Goal: Task Accomplishment & Management: Use online tool/utility

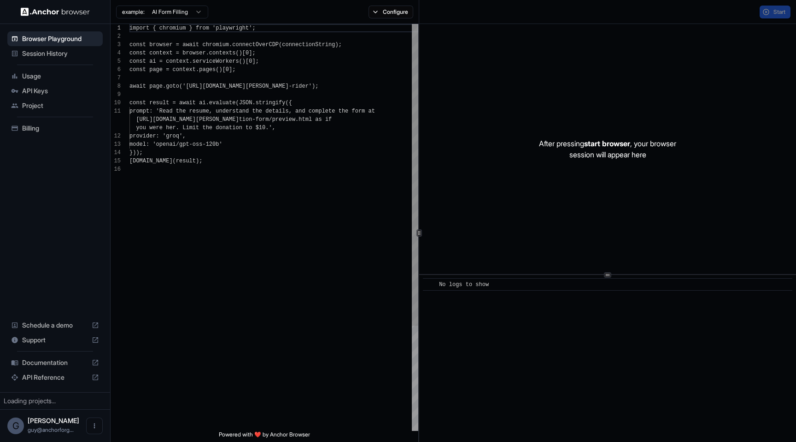
scroll to position [83, 0]
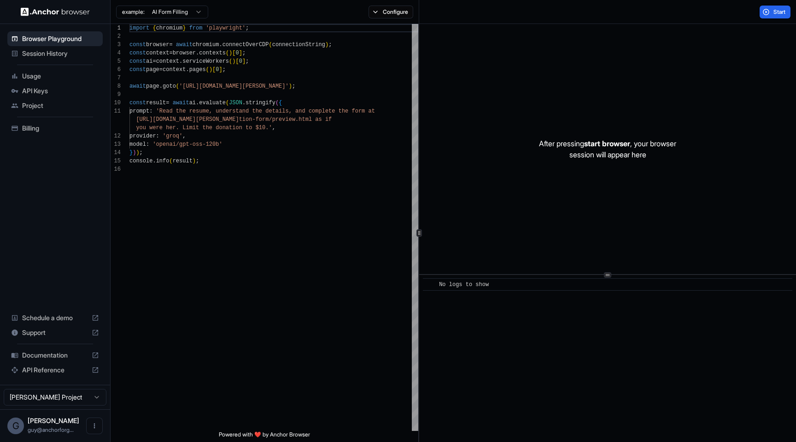
click at [60, 57] on span "Session History" at bounding box center [60, 53] width 77 height 9
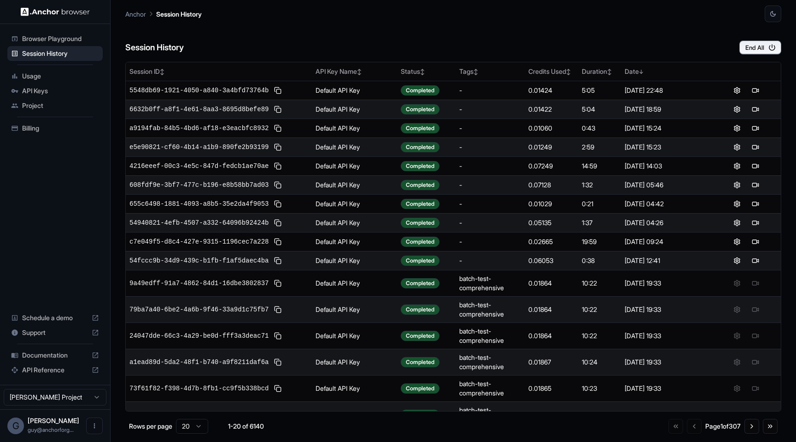
click at [205, 115] on td "6632b0ff-a8f1-4e61-8aa3-8695d8befe89" at bounding box center [219, 109] width 186 height 19
click at [210, 106] on span "6632b0ff-a8f1-4e61-8aa3-8695d8befe89" at bounding box center [199, 109] width 139 height 9
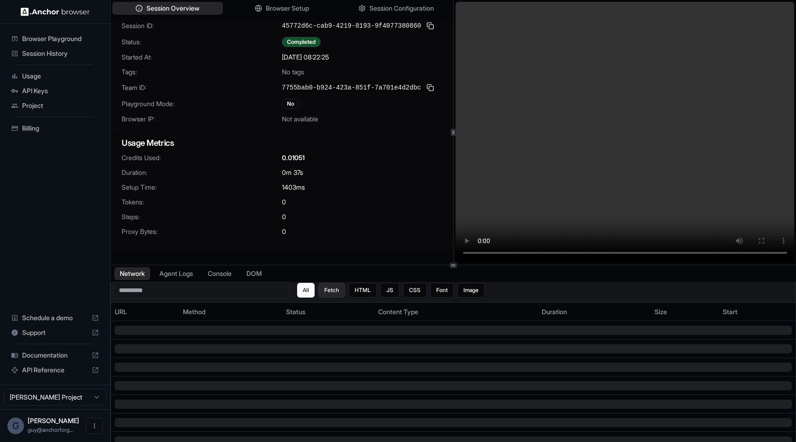
click at [338, 290] on button "Fetch" at bounding box center [331, 290] width 27 height 15
click at [365, 290] on button "HTML" at bounding box center [363, 290] width 28 height 15
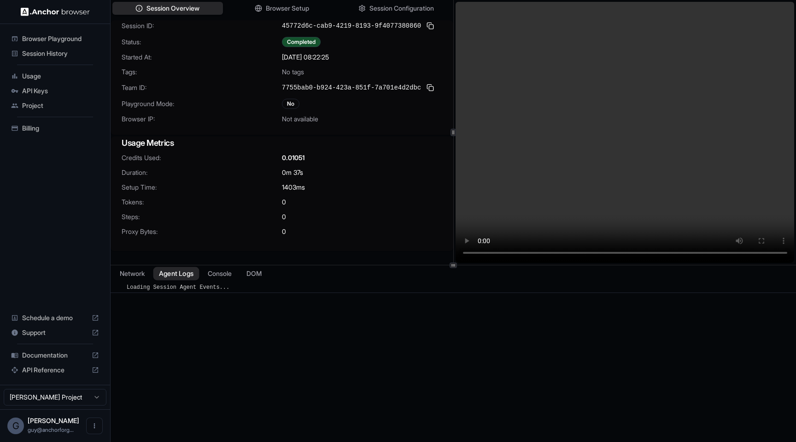
click at [177, 274] on button "Agent Logs" at bounding box center [176, 273] width 46 height 13
click at [183, 291] on div "Loading Session Agent Events..." at bounding box center [180, 287] width 106 height 8
click at [215, 326] on div "​ Loading Session Agent Events..." at bounding box center [454, 370] width 686 height 177
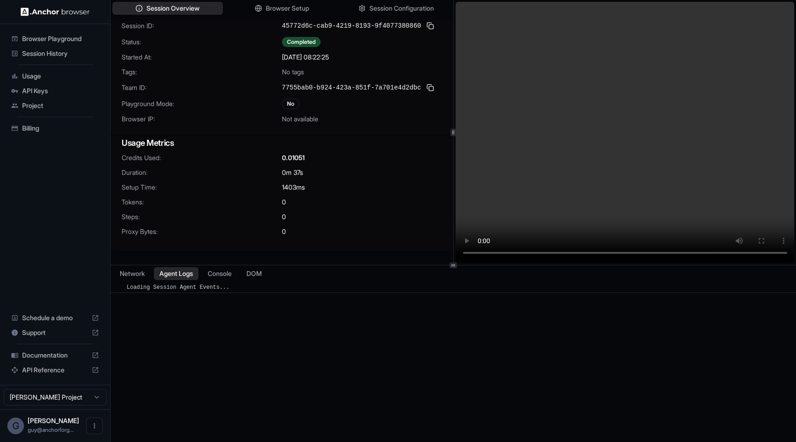
click at [190, 160] on span "Credits Used:" at bounding box center [202, 157] width 160 height 9
click at [266, 7] on span "Browser Setup" at bounding box center [287, 9] width 45 height 10
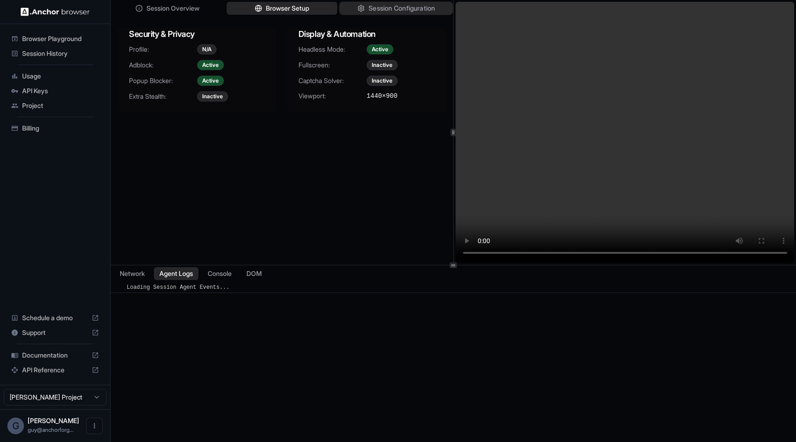
click at [375, 4] on span "Session Configuration" at bounding box center [402, 9] width 66 height 10
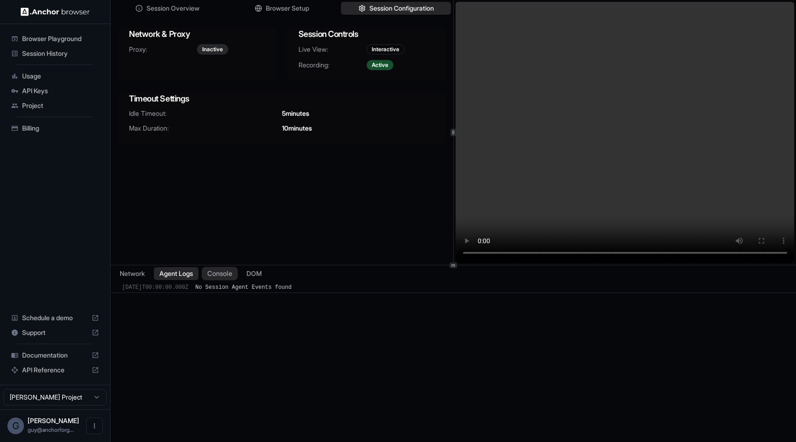
click at [225, 274] on button "Console" at bounding box center [220, 273] width 36 height 13
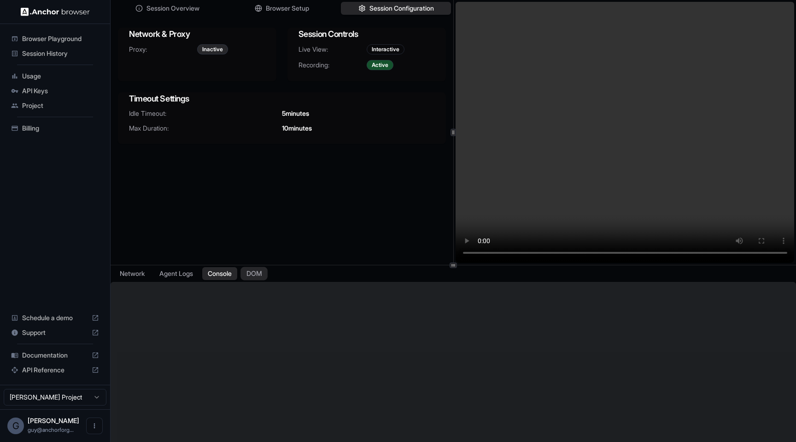
click at [259, 270] on button "DOM" at bounding box center [254, 273] width 27 height 13
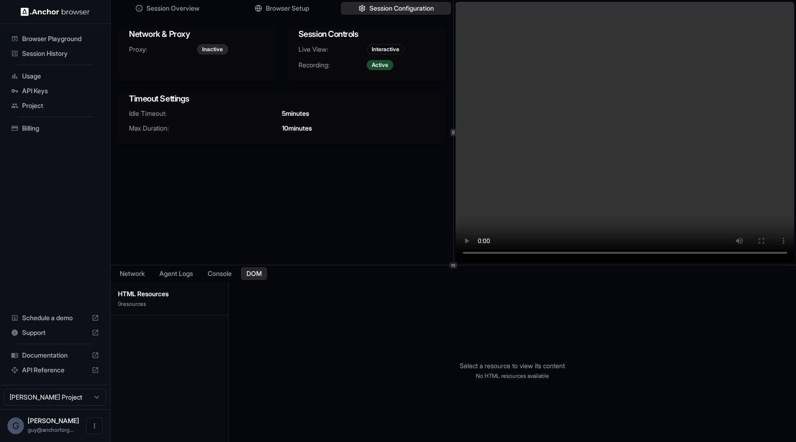
click at [263, 205] on div "Session Overview Browser Setup Session Configuration Network & Proxy Proxy: Ina…" at bounding box center [282, 132] width 343 height 265
click at [66, 35] on span "Browser Playground" at bounding box center [60, 38] width 77 height 9
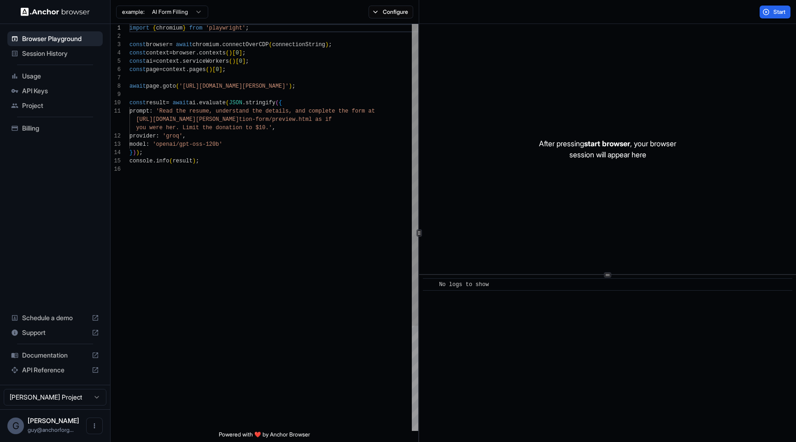
scroll to position [83, 0]
click at [782, 16] on button "Start" at bounding box center [775, 12] width 31 height 13
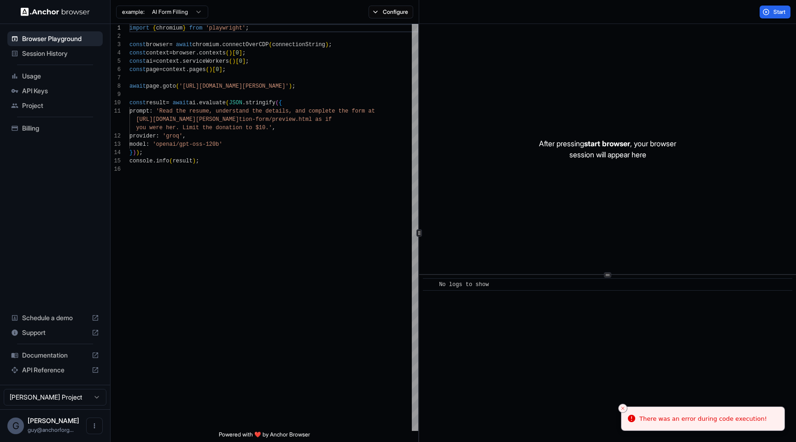
type textarea "**********"
click at [314, 255] on div "import { chromium } from 'playwright' ; const browser = await chromium . connec…" at bounding box center [274, 298] width 289 height 548
click at [772, 8] on button "Start" at bounding box center [775, 12] width 31 height 13
click at [648, 256] on div at bounding box center [607, 149] width 377 height 250
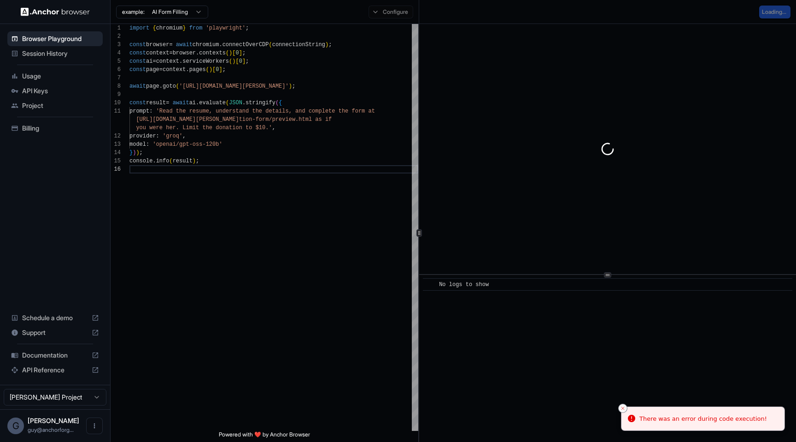
click at [624, 405] on icon "Close toast" at bounding box center [623, 408] width 6 height 6
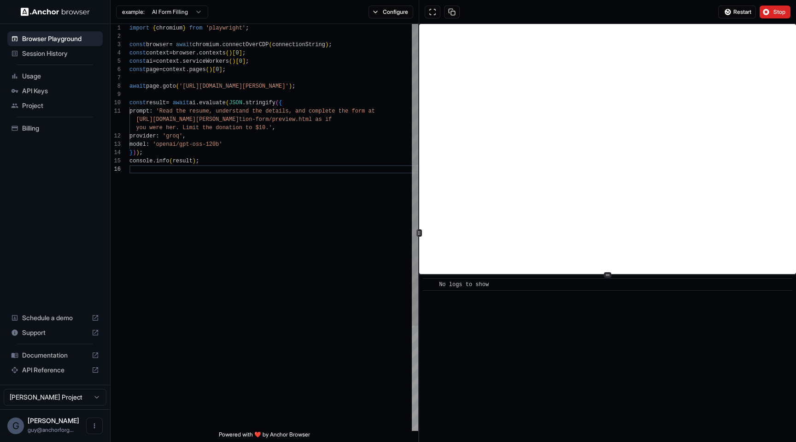
click at [323, 281] on div "import { chromium } from 'playwright' ; const browser = await chromium . connec…" at bounding box center [274, 298] width 289 height 548
click at [433, 10] on button at bounding box center [433, 12] width 16 height 13
click at [770, 8] on button "Stop" at bounding box center [775, 12] width 31 height 13
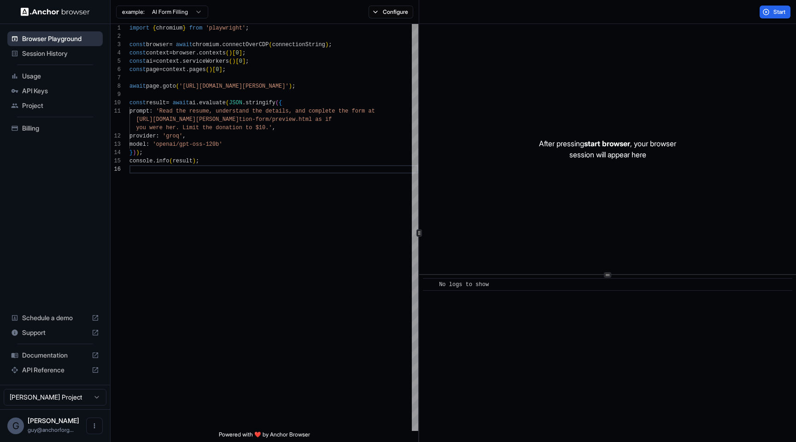
click at [51, 43] on span "Browser Playground" at bounding box center [60, 38] width 77 height 9
click at [50, 69] on div "Usage" at bounding box center [54, 76] width 95 height 15
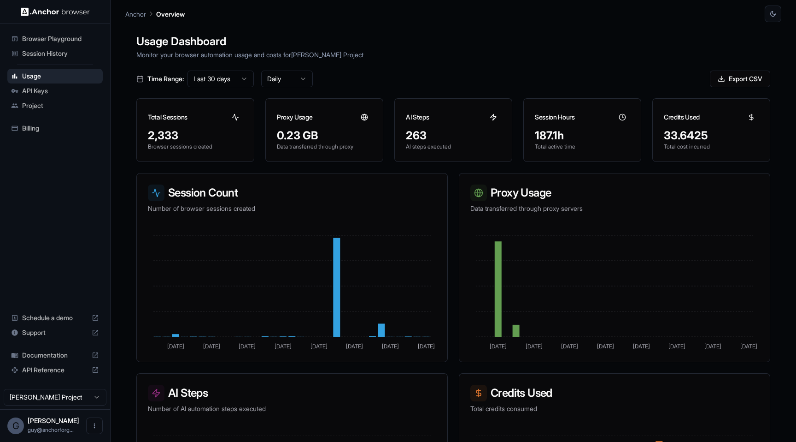
click at [49, 38] on span "Browser Playground" at bounding box center [60, 38] width 77 height 9
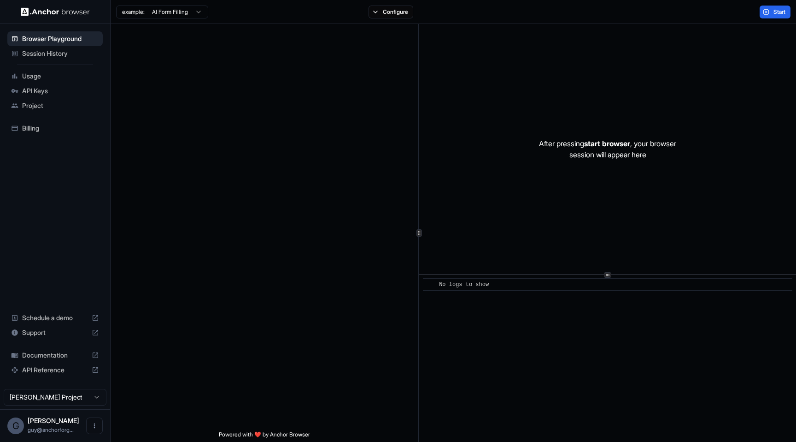
click at [49, 57] on span "Session History" at bounding box center [60, 53] width 77 height 9
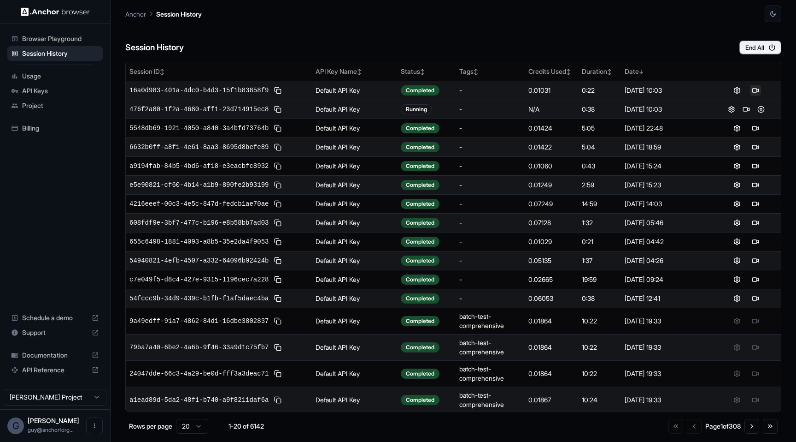
click at [754, 92] on button at bounding box center [755, 90] width 11 height 11
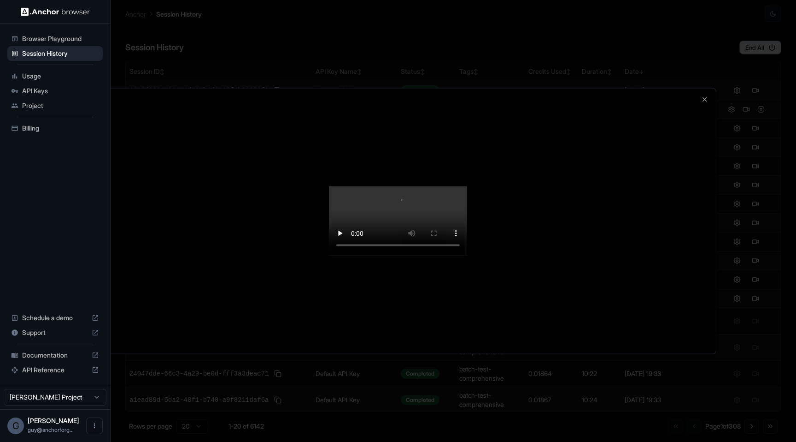
click at [698, 64] on div at bounding box center [398, 221] width 796 height 442
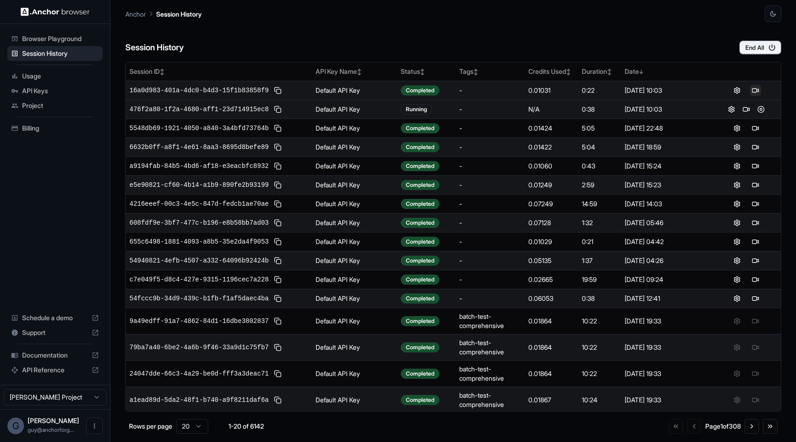
click at [759, 92] on button at bounding box center [755, 90] width 11 height 11
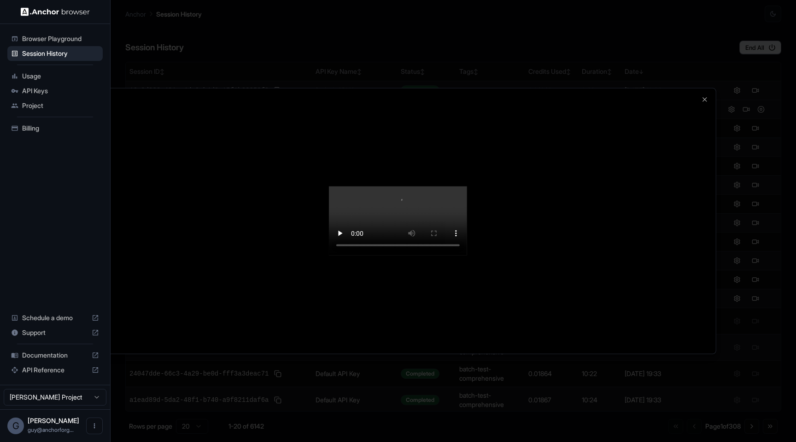
click at [384, 219] on video at bounding box center [398, 220] width 138 height 69
click at [400, 68] on div at bounding box center [398, 221] width 796 height 442
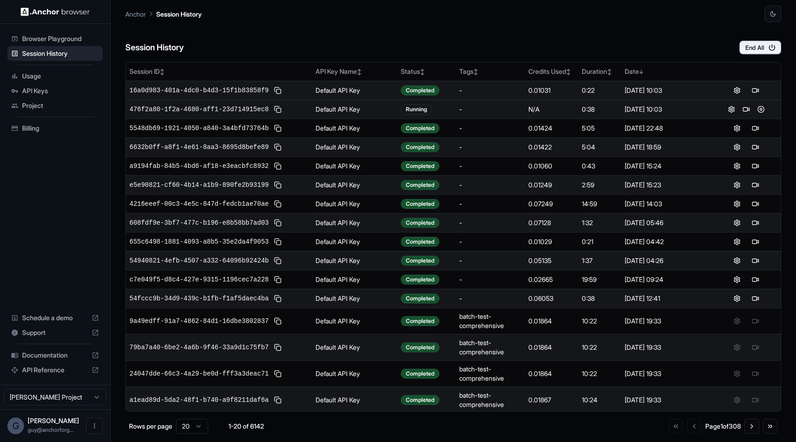
click at [224, 96] on td "16a0d983-401a-4dc0-b4d3-15f1b83858f9" at bounding box center [219, 90] width 186 height 19
click at [224, 91] on span "16a0d983-401a-4dc0-b4d3-15f1b83858f9" at bounding box center [199, 90] width 139 height 9
click at [53, 43] on div "Browser Playground" at bounding box center [54, 38] width 95 height 15
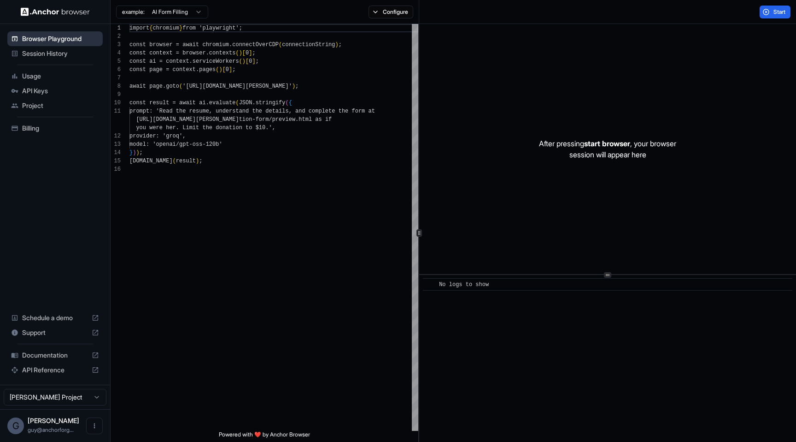
scroll to position [83, 0]
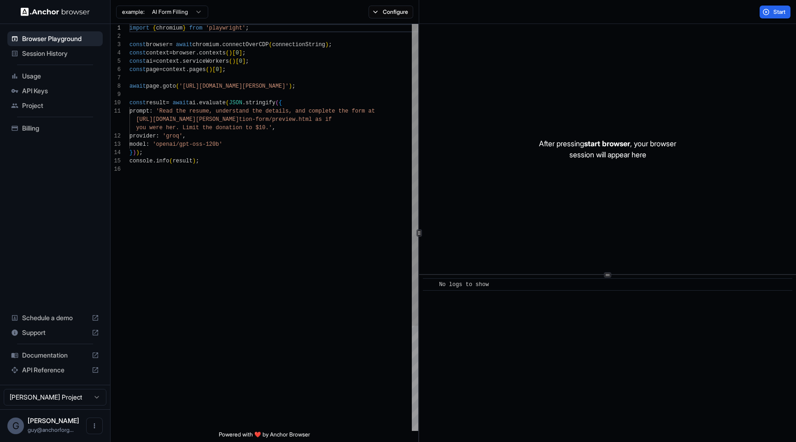
click at [48, 79] on span "Usage" at bounding box center [60, 75] width 77 height 9
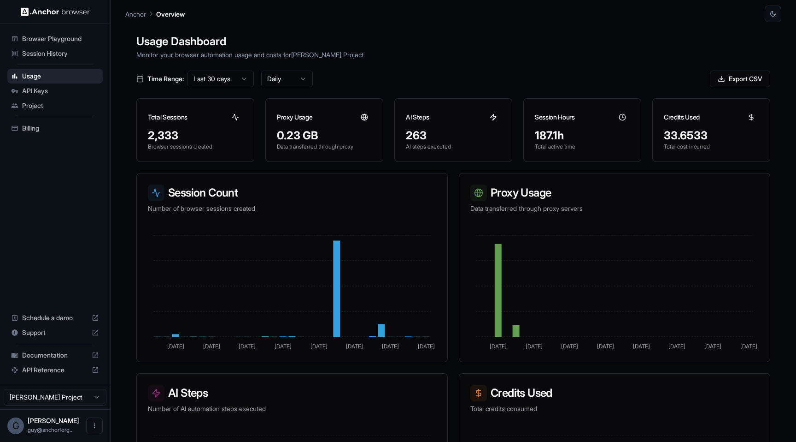
click at [51, 98] on div "Project" at bounding box center [54, 105] width 95 height 15
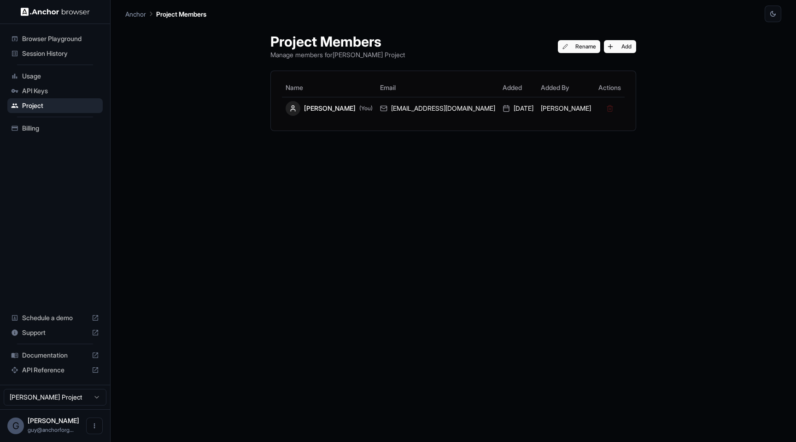
click at [59, 97] on div "API Keys" at bounding box center [54, 90] width 95 height 15
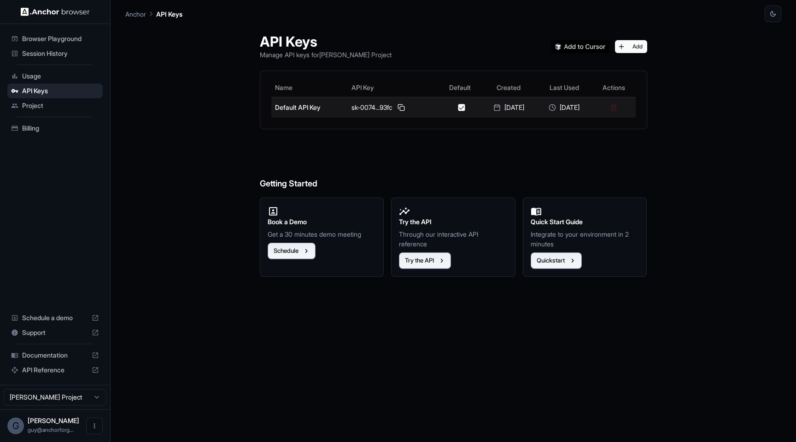
click at [408, 108] on div "sk-0074...93fc" at bounding box center [393, 107] width 83 height 11
click at [397, 110] on button at bounding box center [401, 107] width 11 height 11
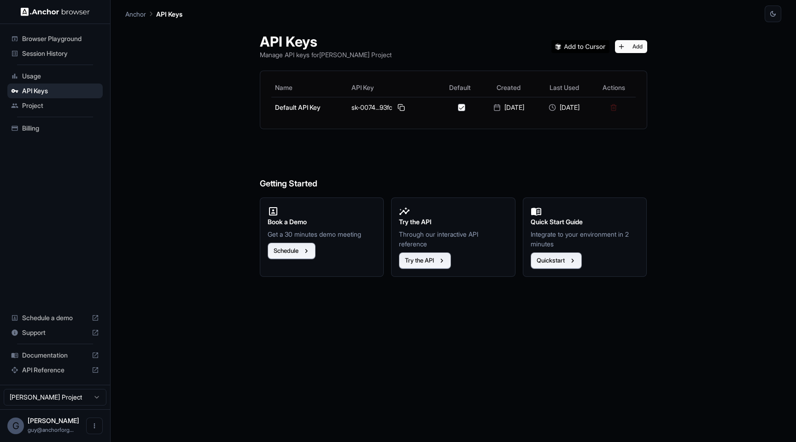
click at [87, 43] on span "Browser Playground" at bounding box center [60, 38] width 77 height 9
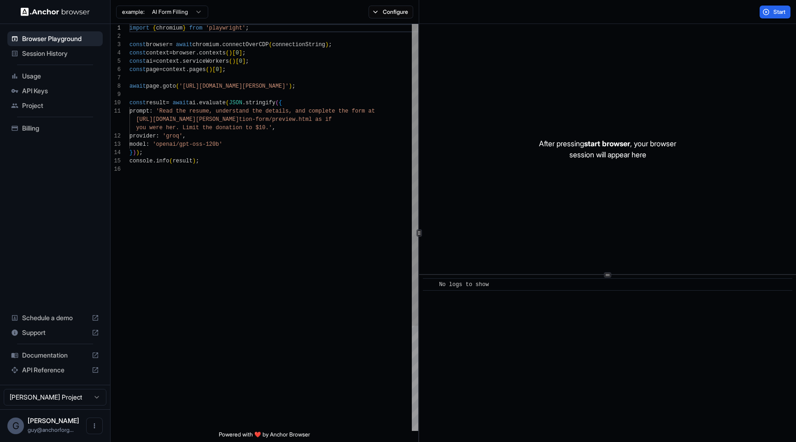
scroll to position [83, 0]
click at [771, 16] on button "Start" at bounding box center [775, 12] width 31 height 13
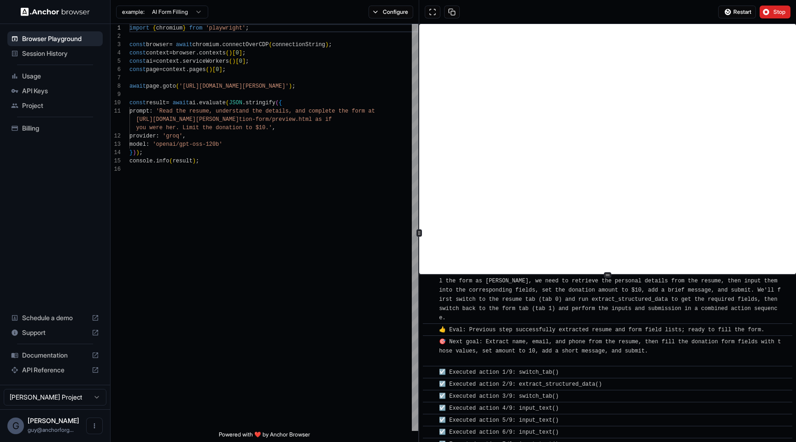
scroll to position [519, 0]
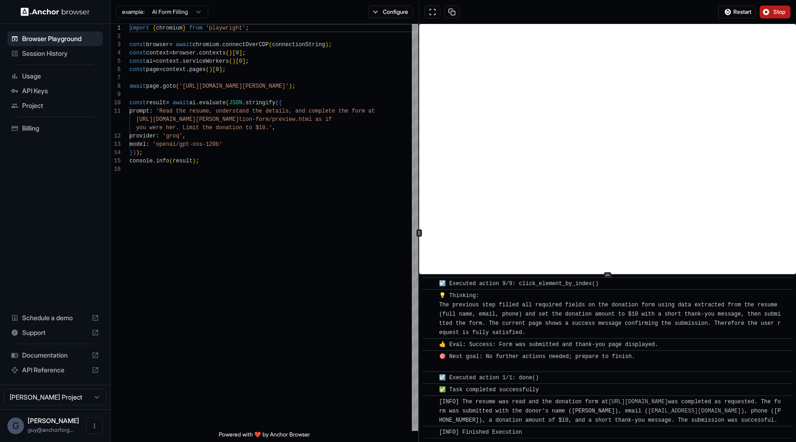
click at [776, 12] on span "Stop" at bounding box center [780, 11] width 13 height 7
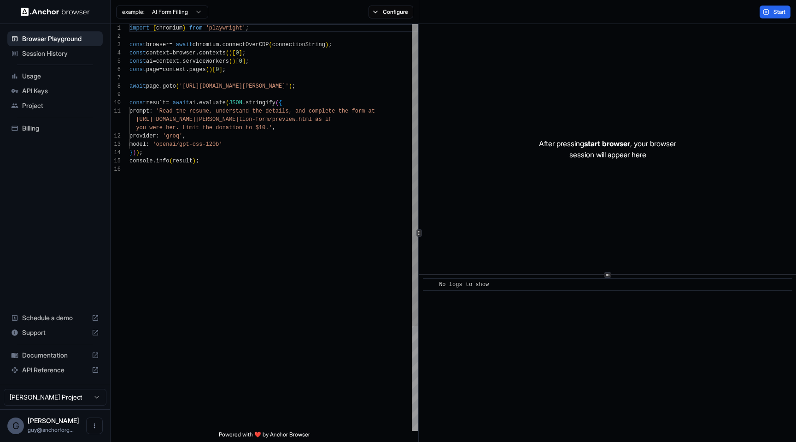
scroll to position [75, 0]
click at [332, 105] on div "import { chromium } from 'playwright' ; const browser = await chromium . connec…" at bounding box center [274, 298] width 289 height 548
click at [66, 55] on span "Session History" at bounding box center [60, 53] width 77 height 9
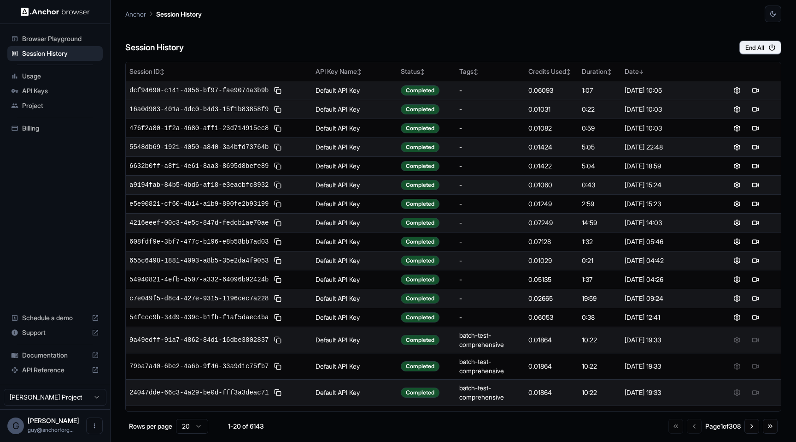
click at [761, 88] on div at bounding box center [747, 90] width 62 height 11
click at [757, 88] on button at bounding box center [755, 90] width 11 height 11
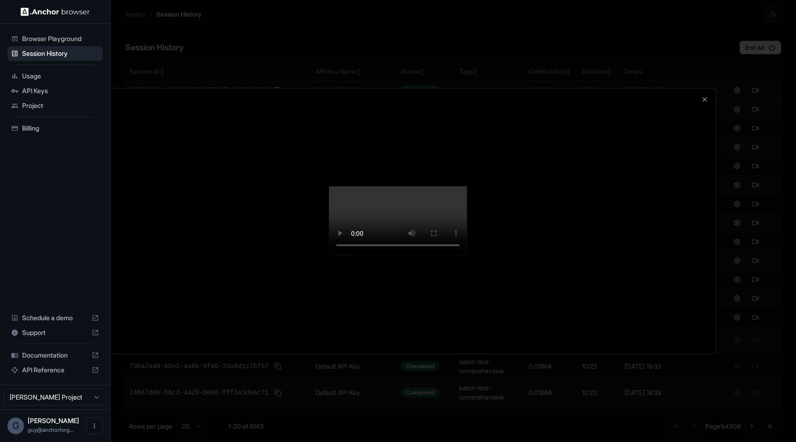
click at [757, 88] on div at bounding box center [398, 221] width 796 height 442
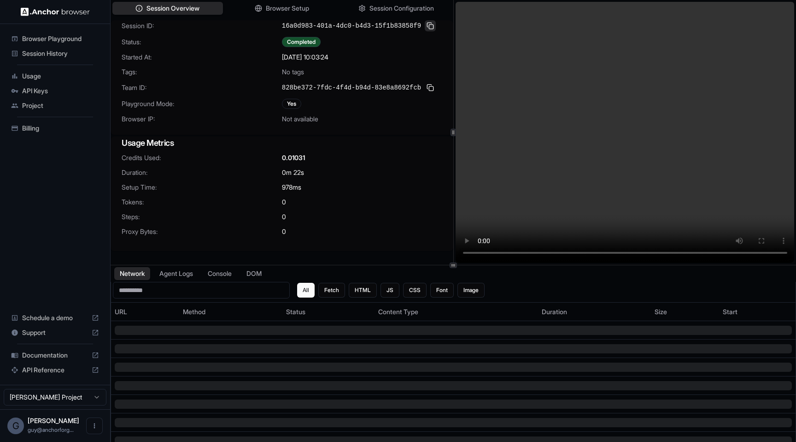
click at [434, 21] on button at bounding box center [430, 25] width 11 height 11
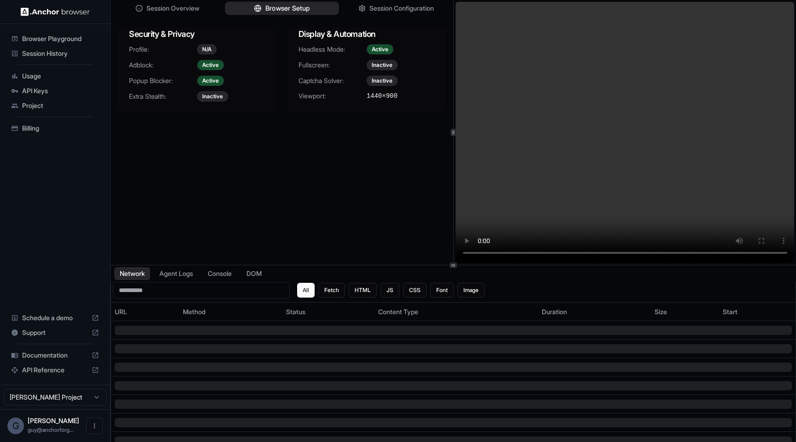
click at [258, 5] on icon "button" at bounding box center [257, 8] width 7 height 7
click at [407, 6] on span "Session Configuration" at bounding box center [402, 9] width 66 height 10
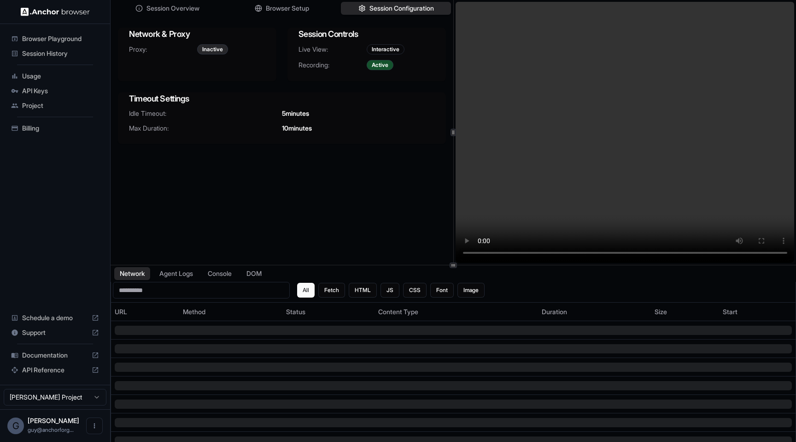
click at [320, 66] on span "Recording:" at bounding box center [333, 64] width 68 height 9
copy span "Recording"
click at [352, 80] on div "Live View: Interactive Recording: Active" at bounding box center [367, 62] width 159 height 37
click at [313, 15] on div "Session Overview Browser Setup Session Configuration" at bounding box center [282, 8] width 343 height 17
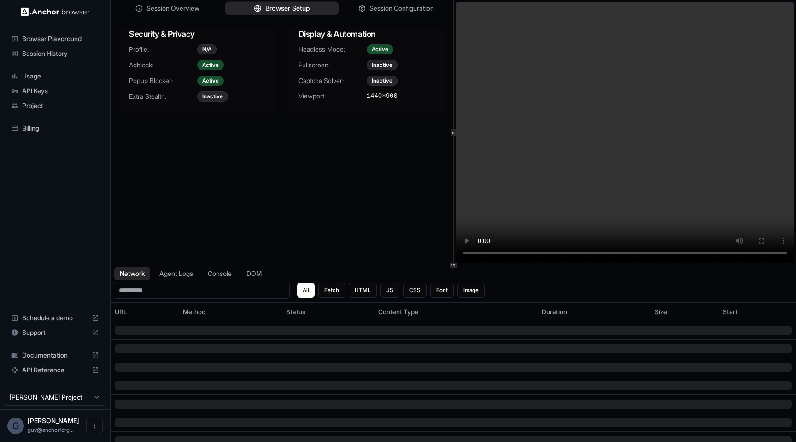
click at [311, 12] on button "Browser Setup" at bounding box center [282, 8] width 114 height 13
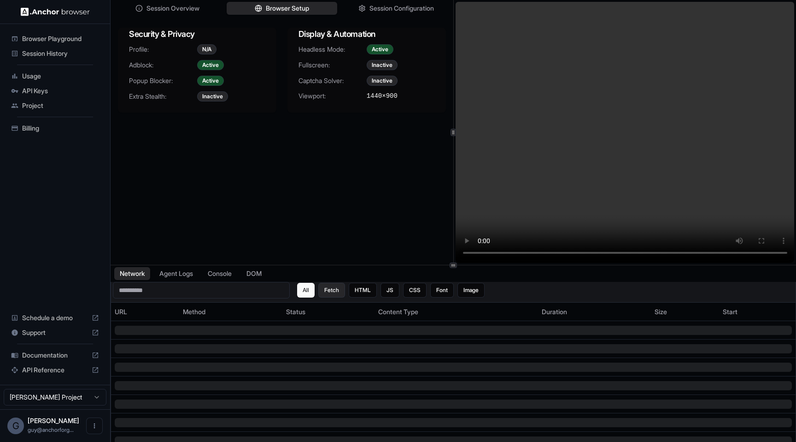
click at [343, 294] on button "Fetch" at bounding box center [331, 290] width 27 height 15
click at [365, 294] on button "HTML" at bounding box center [363, 290] width 28 height 15
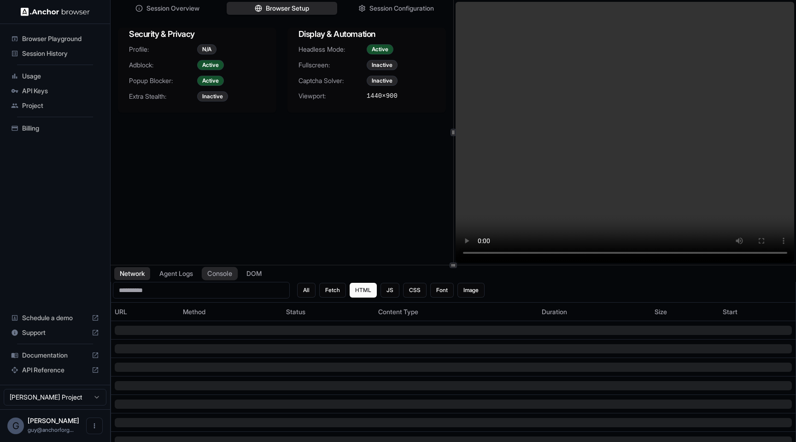
click at [208, 272] on button "Console" at bounding box center [220, 273] width 36 height 13
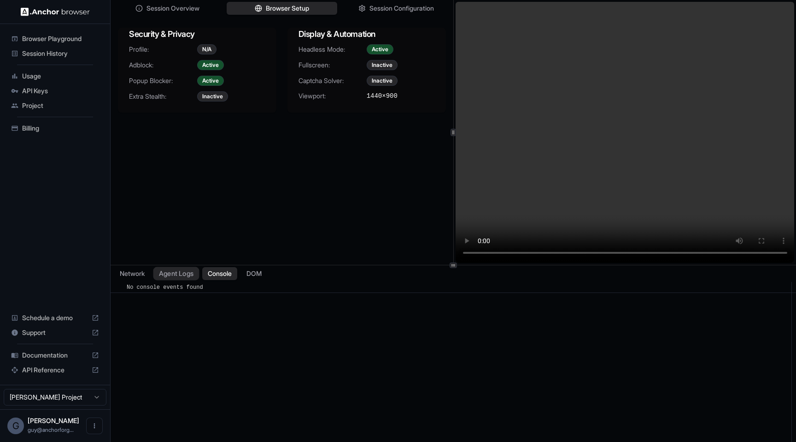
click at [191, 271] on button "Agent Logs" at bounding box center [176, 273] width 46 height 13
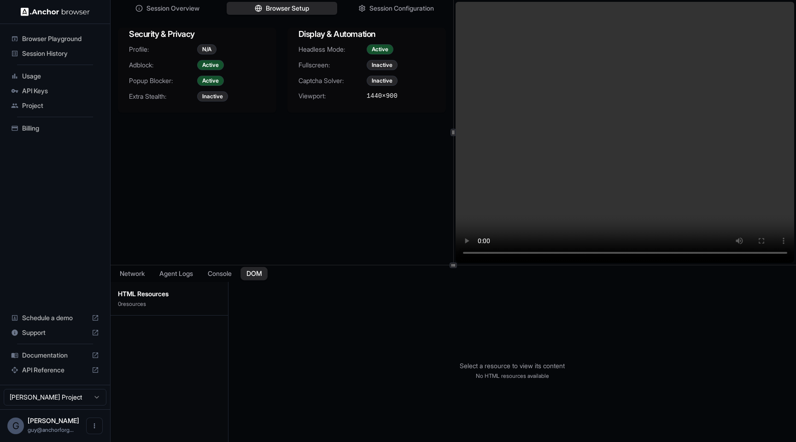
click at [252, 270] on button "DOM" at bounding box center [254, 273] width 27 height 13
click at [199, 117] on div "Security & Privacy Profile: N/A Adblock: Active Popup Blocker: Active Extra Ste…" at bounding box center [282, 70] width 343 height 100
click at [189, 1] on div "Session Overview Browser Setup Session Configuration" at bounding box center [282, 8] width 343 height 17
click at [189, 6] on span "Session Overview" at bounding box center [173, 9] width 54 height 10
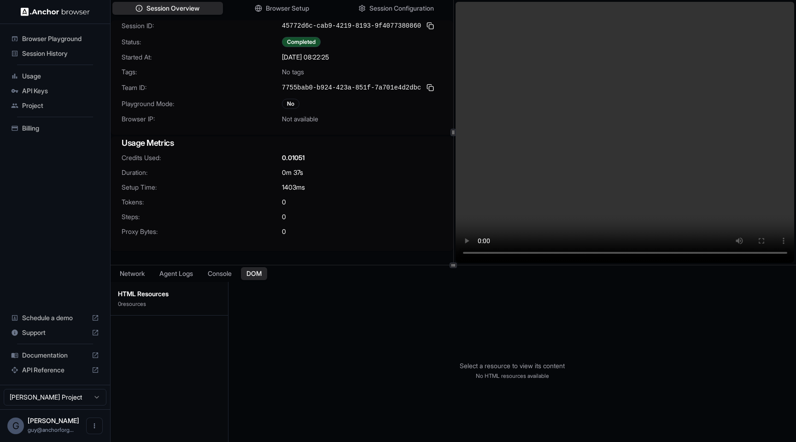
click at [295, 83] on span "7755bab0-b924-423a-851f-7a701e4d2dbc" at bounding box center [351, 87] width 139 height 9
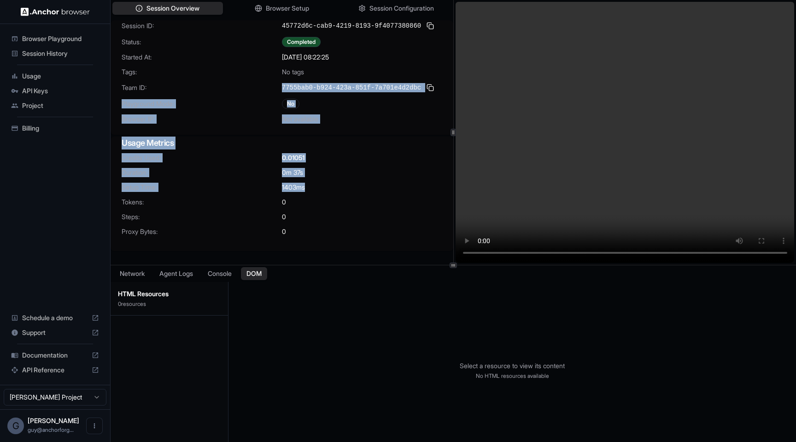
drag, startPoint x: 174, startPoint y: 89, endPoint x: 364, endPoint y: 183, distance: 211.7
click at [364, 183] on div "Session ID: 45772d6c-cab9-4219-8193-9f4077380860 Status: Completed Started At: …" at bounding box center [282, 135] width 343 height 230
click at [364, 183] on div "1403 ms" at bounding box center [362, 187] width 160 height 9
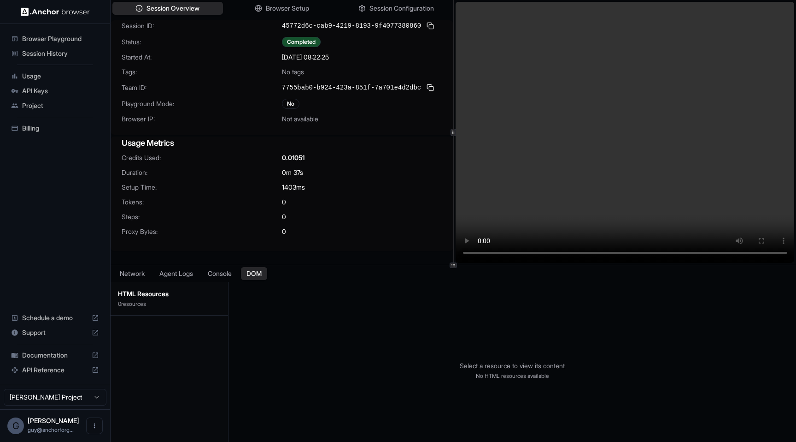
click at [339, 171] on div "0m 37s" at bounding box center [362, 172] width 160 height 9
click at [342, 186] on div "1403 ms" at bounding box center [362, 187] width 160 height 9
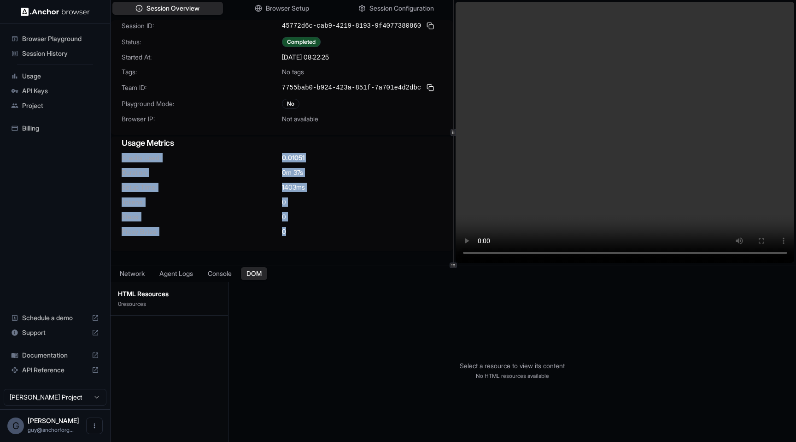
drag, startPoint x: 355, startPoint y: 233, endPoint x: 318, endPoint y: 145, distance: 95.9
click at [318, 145] on div "Usage Metrics Credits Used: 0.01051 Duration: 0m 37s Setup Time: 1403 ms Tokens…" at bounding box center [282, 193] width 343 height 114
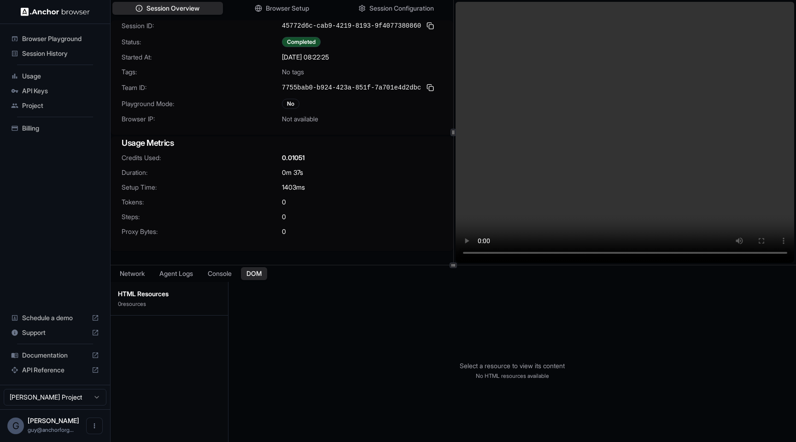
click at [352, 174] on div "0m 37s" at bounding box center [362, 172] width 160 height 9
drag, startPoint x: 351, startPoint y: 218, endPoint x: 332, endPoint y: 176, distance: 46.0
click at [332, 176] on div "Credits Used: 0.01051 Duration: 0m 37s Setup Time: 1403 ms Tokens: 0 Steps: 0 P…" at bounding box center [282, 200] width 343 height 94
click at [198, 36] on div "Session ID: 45772d6c-cab9-4219-8193-9f4077380860 Status: Completed Started At: …" at bounding box center [282, 77] width 343 height 114
click at [258, 1] on div "Session Overview Browser Setup Session Configuration" at bounding box center [282, 8] width 343 height 17
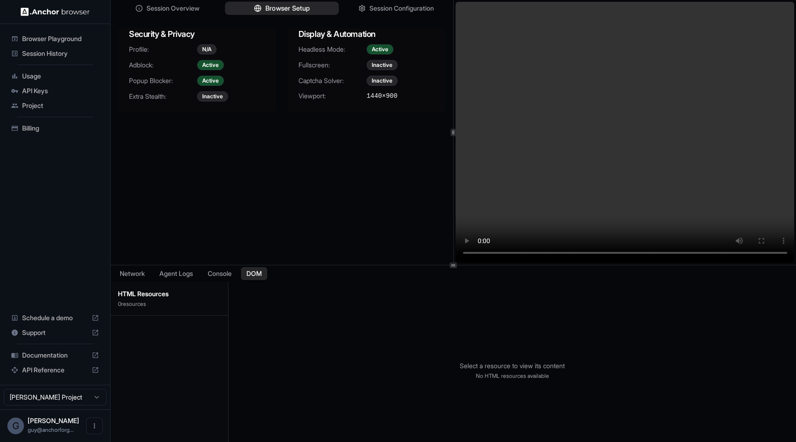
click at [263, 6] on button "Browser Setup" at bounding box center [282, 8] width 114 height 13
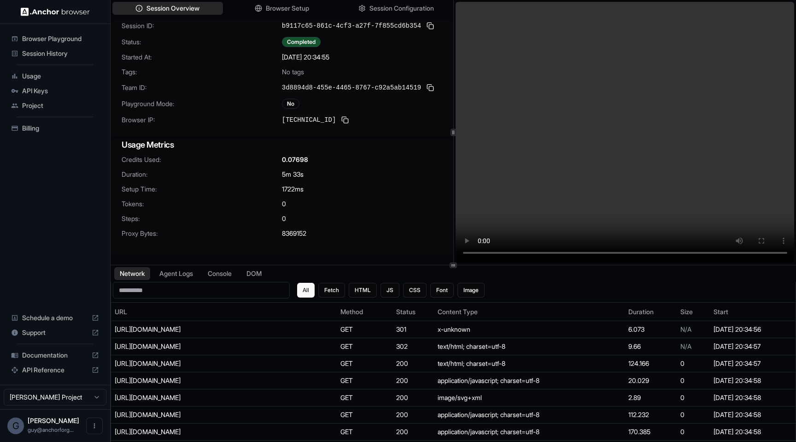
click at [535, 171] on video at bounding box center [625, 132] width 339 height 261
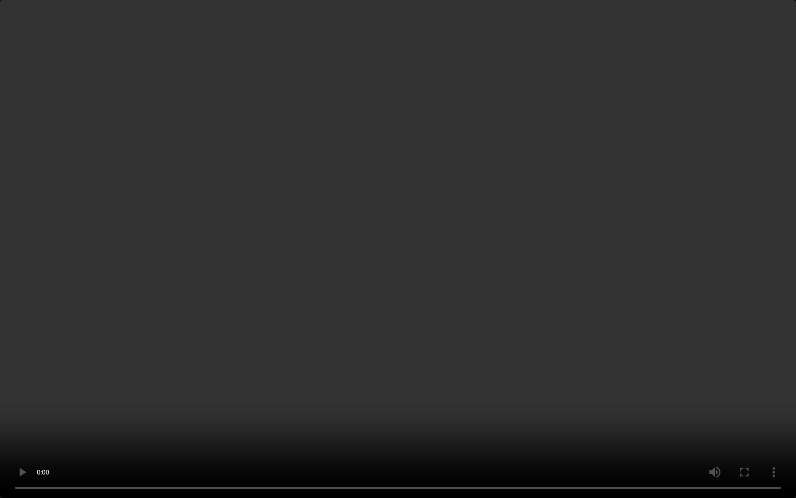
click at [458, 371] on video at bounding box center [398, 249] width 796 height 498
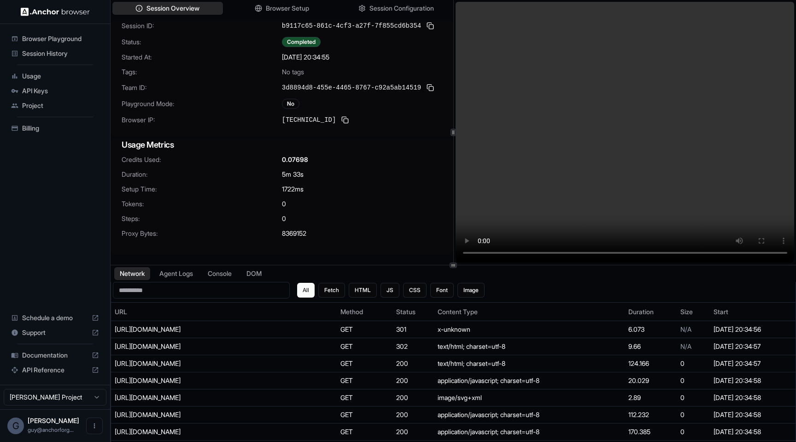
click at [563, 144] on video at bounding box center [625, 132] width 339 height 261
click at [261, 10] on button "Browser Setup" at bounding box center [282, 8] width 114 height 13
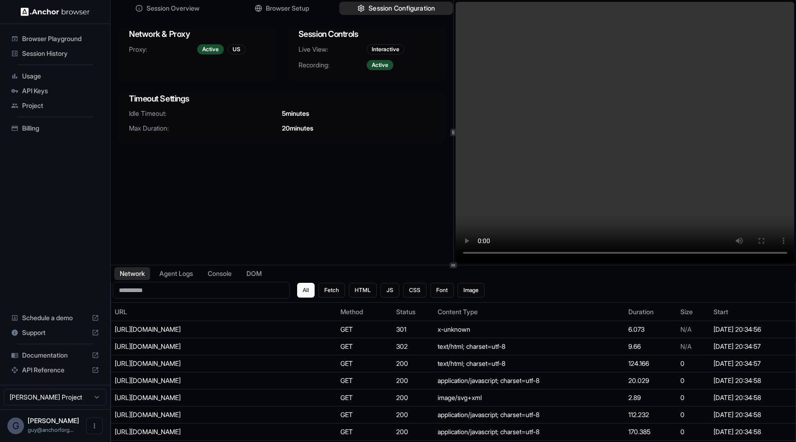
click at [380, 6] on span "Session Configuration" at bounding box center [402, 9] width 66 height 10
click at [358, 133] on div "Idle Timeout: 5 minutes Max Duration: 20 minutes" at bounding box center [282, 126] width 328 height 35
drag, startPoint x: 214, startPoint y: 36, endPoint x: 369, endPoint y: 140, distance: 186.1
click at [369, 139] on div "Network & Proxy Proxy: Active US Session Controls Live View: Interactive Record…" at bounding box center [282, 86] width 328 height 116
click at [369, 140] on div "Idle Timeout: 5 minutes Max Duration: 20 minutes" at bounding box center [282, 126] width 328 height 35
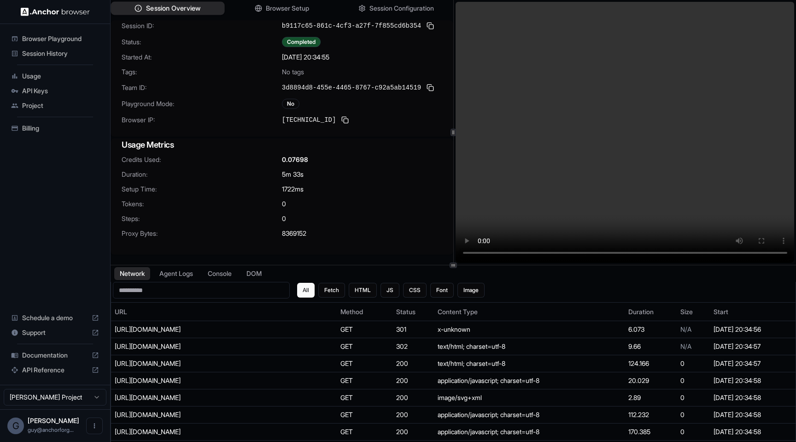
click at [189, 10] on span "Session Overview" at bounding box center [173, 9] width 54 height 10
click at [268, 5] on span "Browser Setup" at bounding box center [287, 9] width 45 height 10
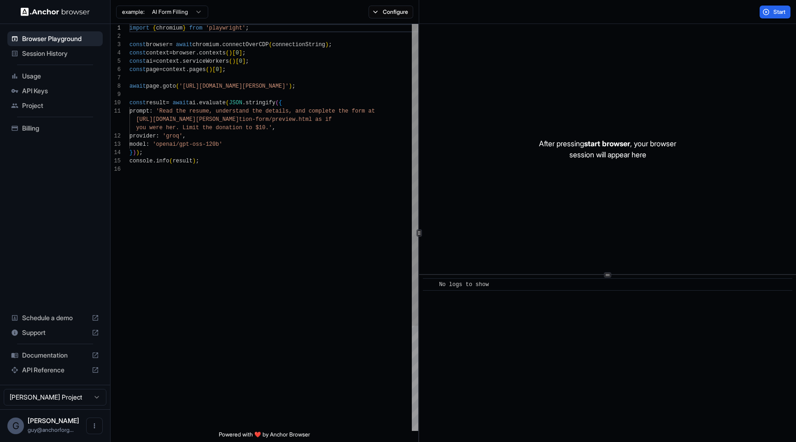
click at [178, 113] on div "import { chromium } from 'playwright' ; const browser = await chromium . connec…" at bounding box center [274, 298] width 289 height 548
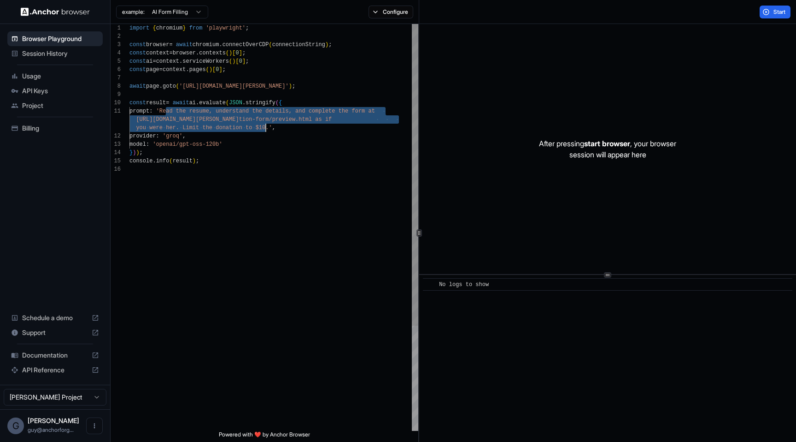
drag, startPoint x: 178, startPoint y: 113, endPoint x: 266, endPoint y: 124, distance: 88.3
click at [266, 124] on div "import { chromium } from 'playwright' ; const browser = await chromium . connec…" at bounding box center [274, 298] width 289 height 548
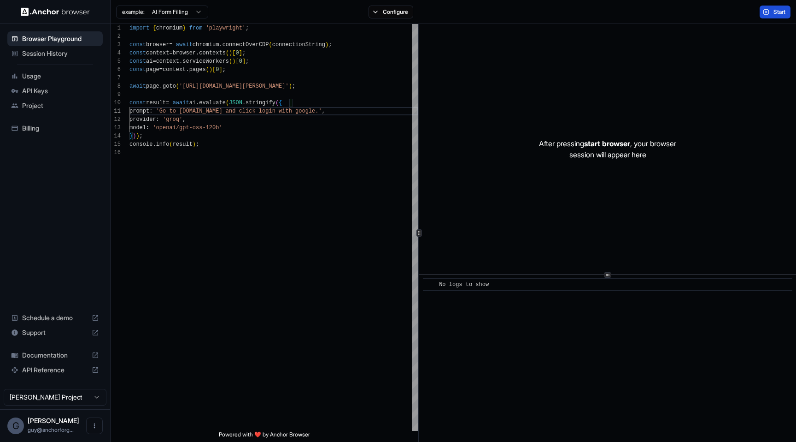
click at [777, 15] on span "Start" at bounding box center [780, 11] width 13 height 7
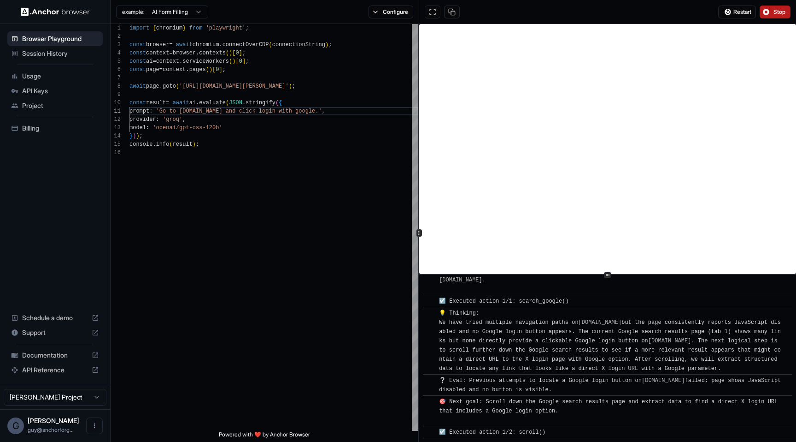
scroll to position [795, 0]
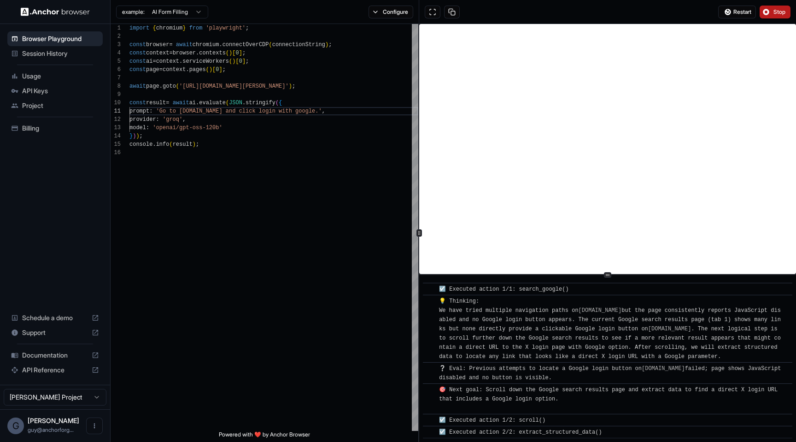
click at [773, 8] on button "Stop" at bounding box center [775, 12] width 31 height 13
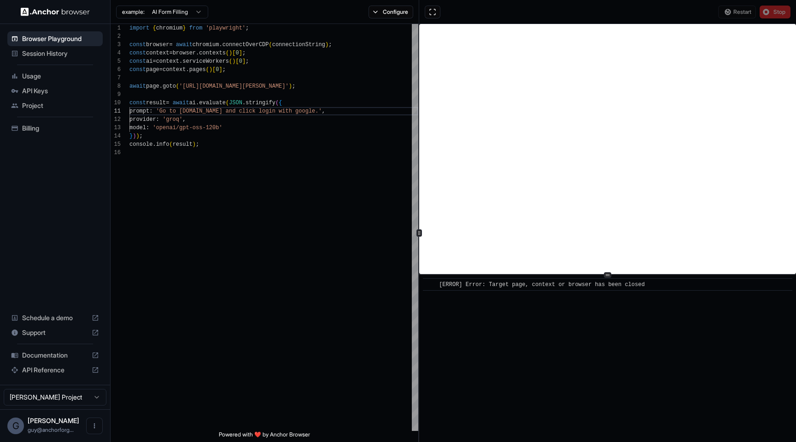
click at [639, 360] on div "​ [ERROR] Error: Target page, context or browser has been closed" at bounding box center [607, 358] width 377 height 167
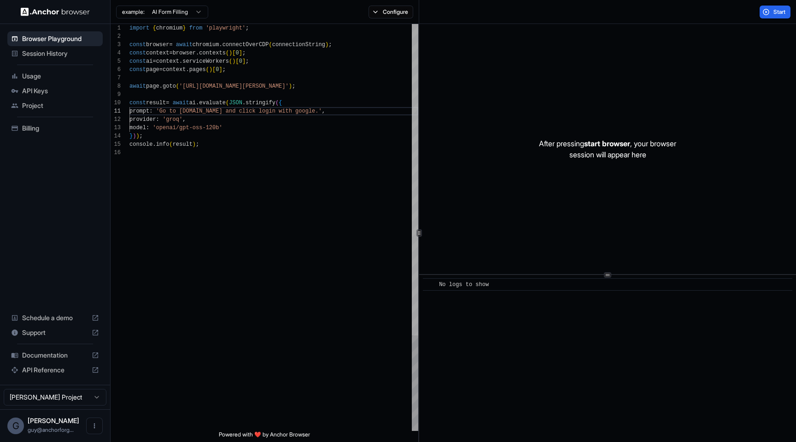
click at [418, 162] on div at bounding box center [415, 179] width 6 height 311
drag, startPoint x: 595, startPoint y: 314, endPoint x: 509, endPoint y: 13, distance: 313.5
click at [509, 13] on div "**********" at bounding box center [454, 221] width 686 height 442
click at [509, 94] on div "After pressing start browser , your browser session will appear here" at bounding box center [607, 149] width 377 height 250
click at [342, 111] on div "const context = browser . contexts ( ) [ 0 ] ; const ai = context . serviceWork…" at bounding box center [274, 289] width 289 height 531
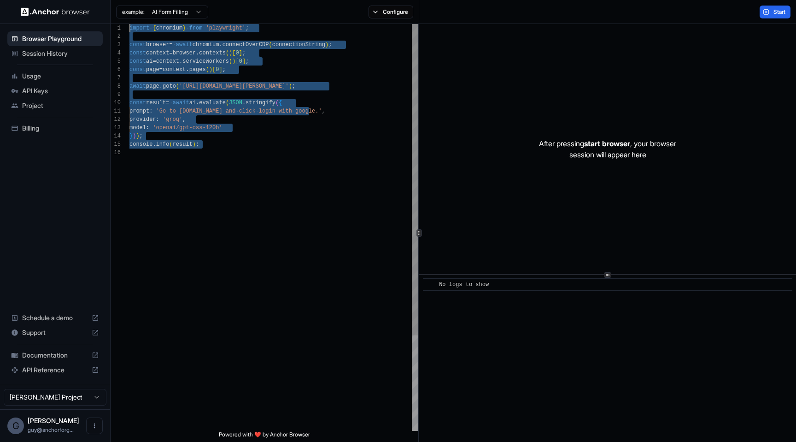
drag, startPoint x: 326, startPoint y: 201, endPoint x: 295, endPoint y: -73, distance: 275.9
click at [295, 24] on div "const context = browser . contexts ( ) [ 0 ] ; const ai = context . serviceWork…" at bounding box center [274, 289] width 289 height 531
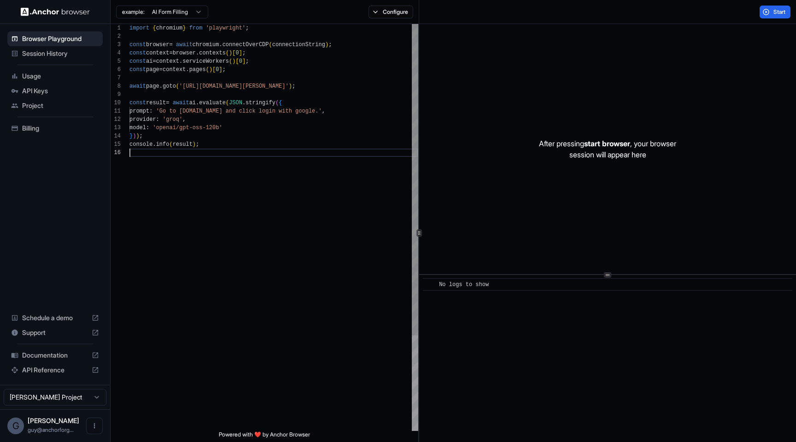
scroll to position [41, 0]
click at [284, 174] on div "const context = browser . contexts ( ) [ 0 ] ; const ai = context . serviceWork…" at bounding box center [274, 289] width 289 height 531
click at [377, 137] on div "const context = browser . contexts ( ) [ 0 ] ; const ai = context . serviceWork…" at bounding box center [274, 289] width 289 height 531
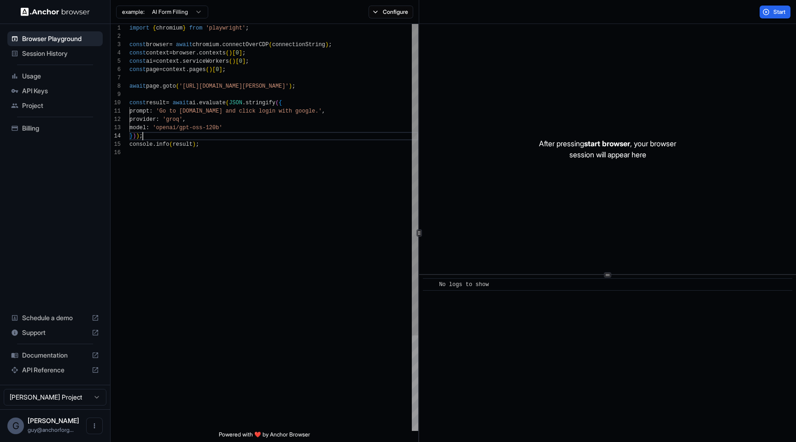
click at [398, 26] on div "const context = browser . contexts ( ) [ 0 ] ; const ai = context . serviceWork…" at bounding box center [274, 289] width 289 height 531
click at [398, 21] on div "example: AI Form Filling Configure" at bounding box center [265, 12] width 309 height 24
click at [398, 15] on button "Configure" at bounding box center [391, 12] width 45 height 13
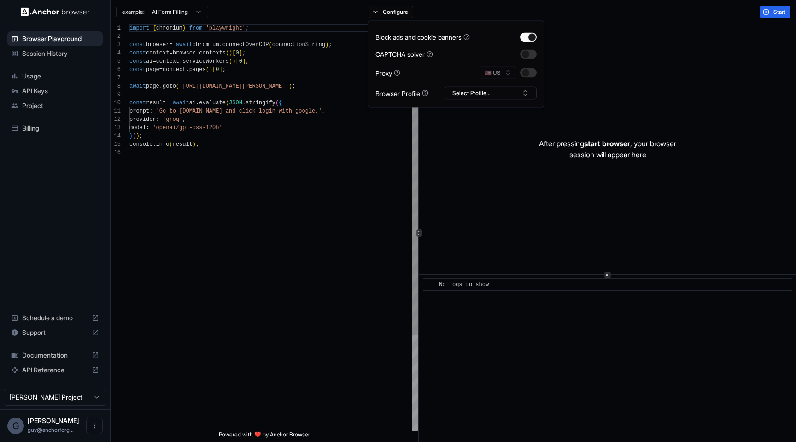
type textarea "**********"
click at [412, 251] on div "const context = browser . contexts ( ) [ 0 ] ; const ai = context . serviceWork…" at bounding box center [274, 289] width 289 height 531
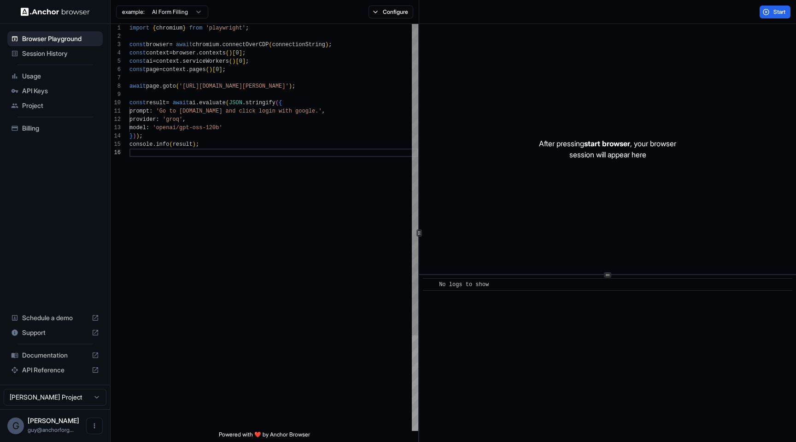
click at [236, 151] on div "const context = browser . contexts ( ) [ 0 ] ; const ai = context . serviceWork…" at bounding box center [274, 289] width 289 height 531
click at [32, 60] on ul "Browser Playground Session History Usage API Keys Project Billing" at bounding box center [55, 84] width 103 height 112
click at [41, 54] on span "Session History" at bounding box center [60, 53] width 77 height 9
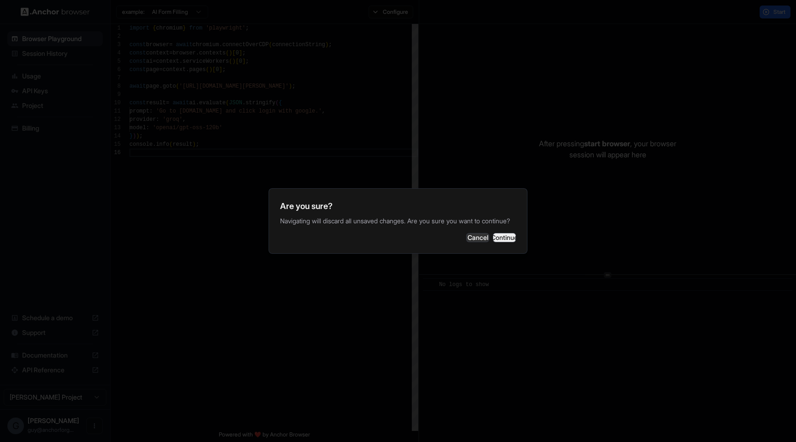
click at [503, 242] on button "Continue" at bounding box center [504, 237] width 23 height 9
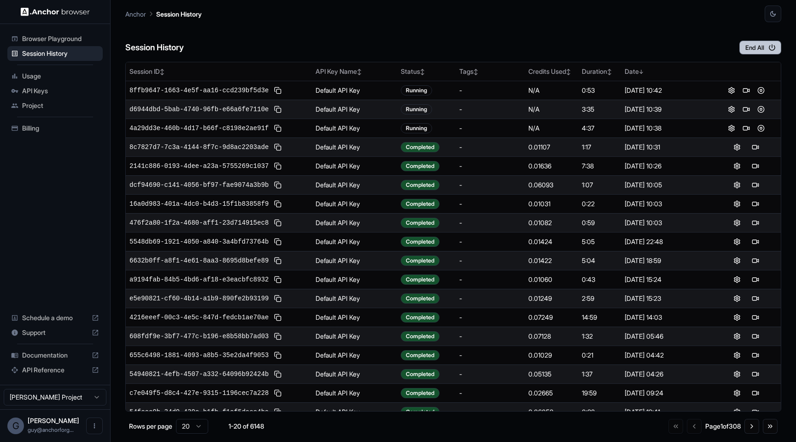
click at [772, 49] on icon "button" at bounding box center [772, 47] width 8 height 8
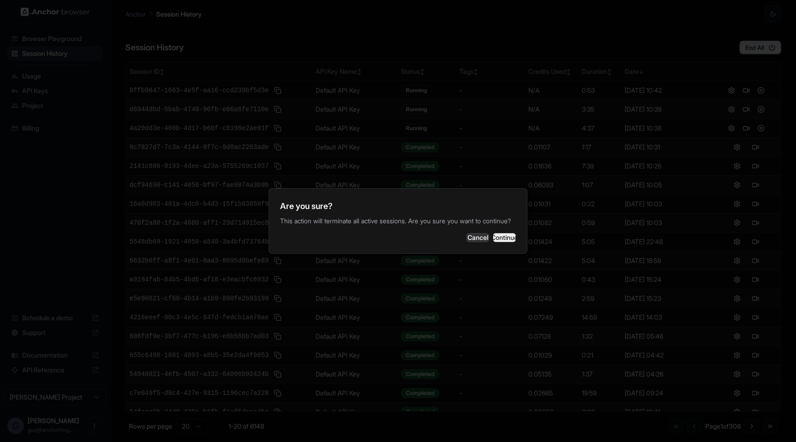
click at [493, 237] on button "Continue" at bounding box center [504, 237] width 23 height 9
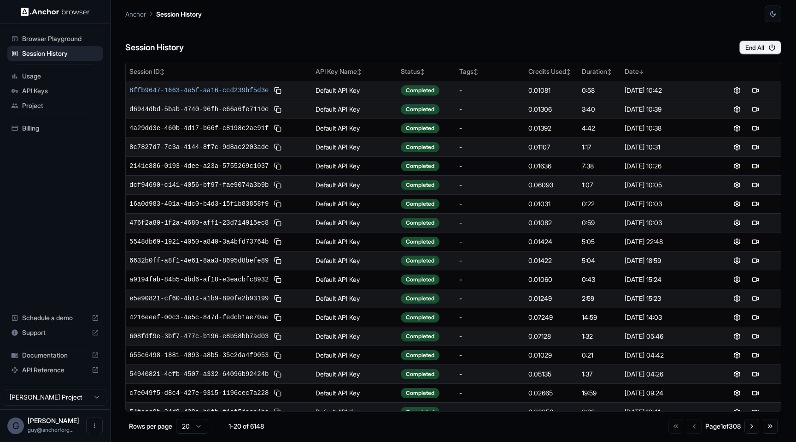
click at [240, 90] on span "8ffb9647-1663-4e5f-aa16-ccd239bf5d3e" at bounding box center [199, 90] width 139 height 9
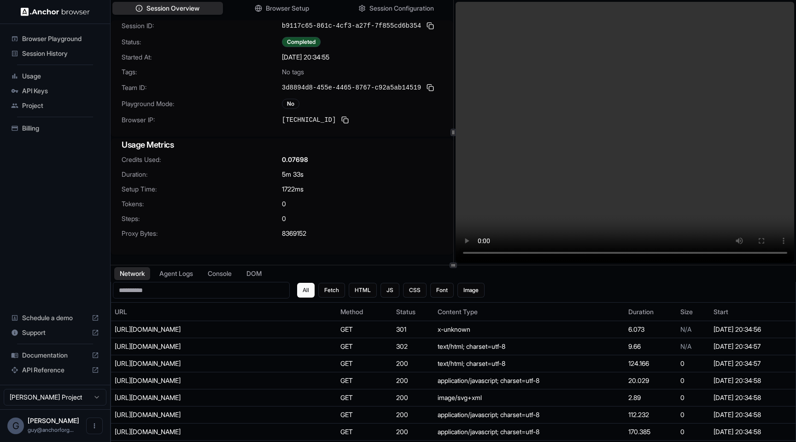
click at [349, 222] on div "0" at bounding box center [362, 218] width 160 height 9
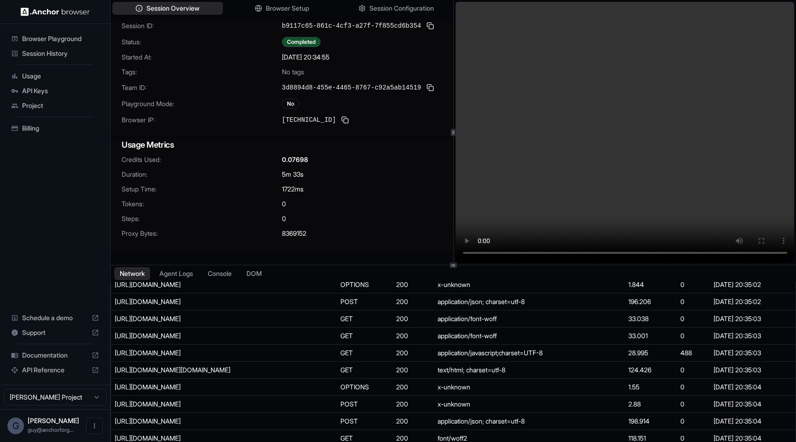
scroll to position [6780, 0]
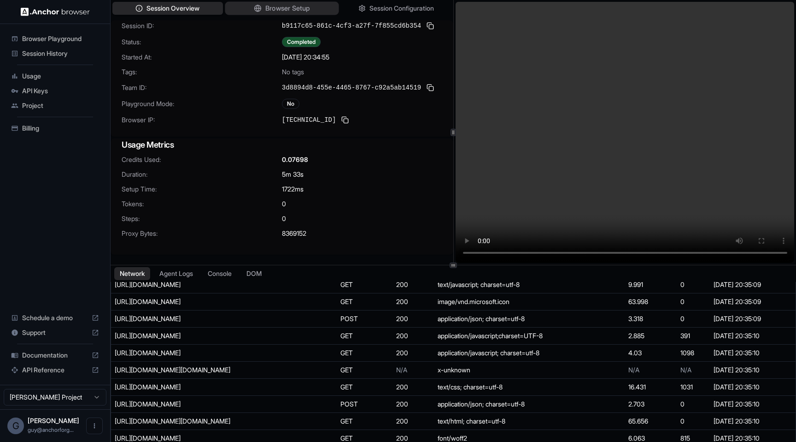
click at [272, 6] on span "Browser Setup" at bounding box center [287, 9] width 45 height 10
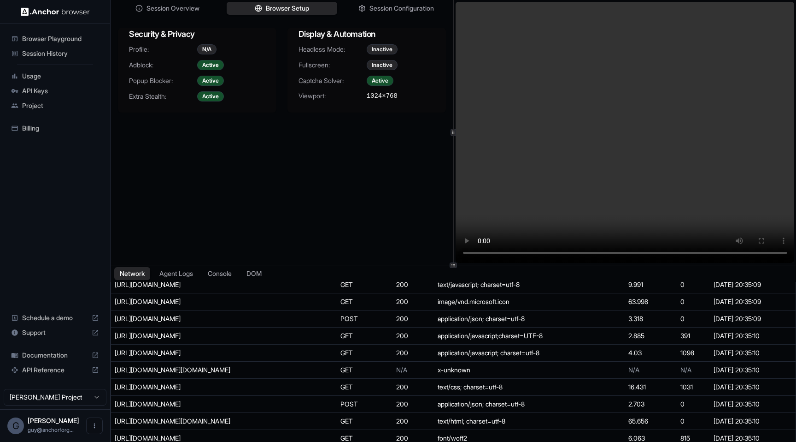
click at [565, 123] on video at bounding box center [625, 132] width 339 height 261
click at [558, 131] on video at bounding box center [625, 132] width 339 height 261
click at [352, 164] on div "Session Overview Browser Setup Session Configuration Security & Privacy Profile…" at bounding box center [282, 132] width 343 height 265
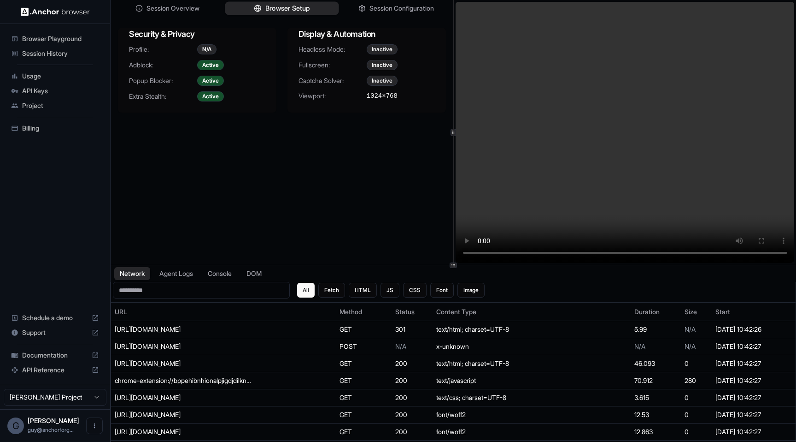
click at [255, 8] on icon "button" at bounding box center [257, 8] width 6 height 0
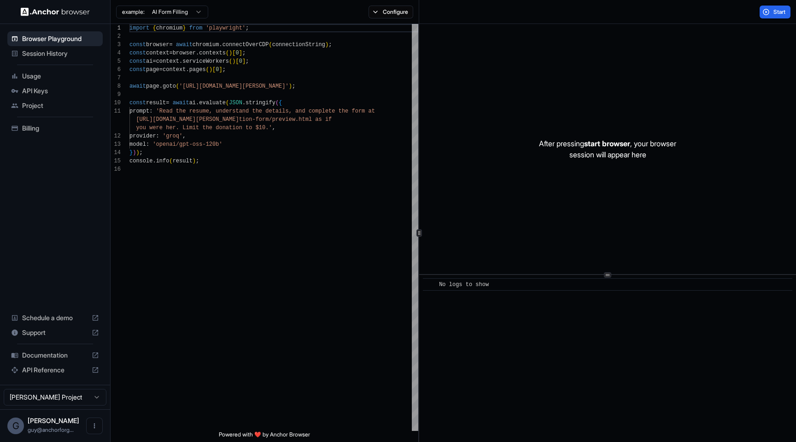
scroll to position [83, 0]
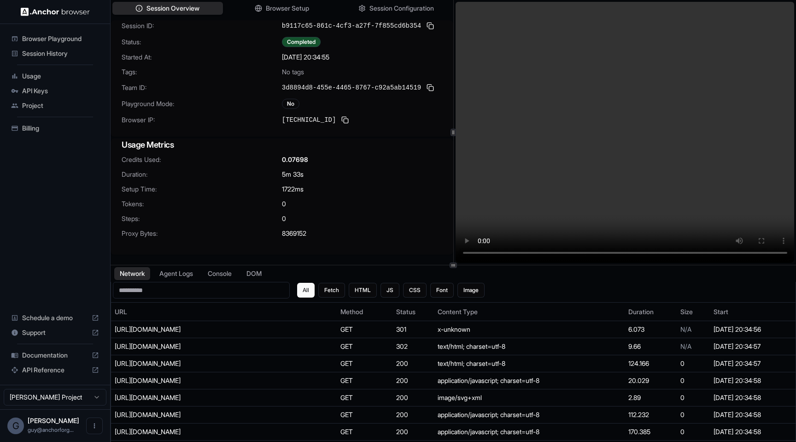
click at [503, 201] on video at bounding box center [625, 132] width 339 height 261
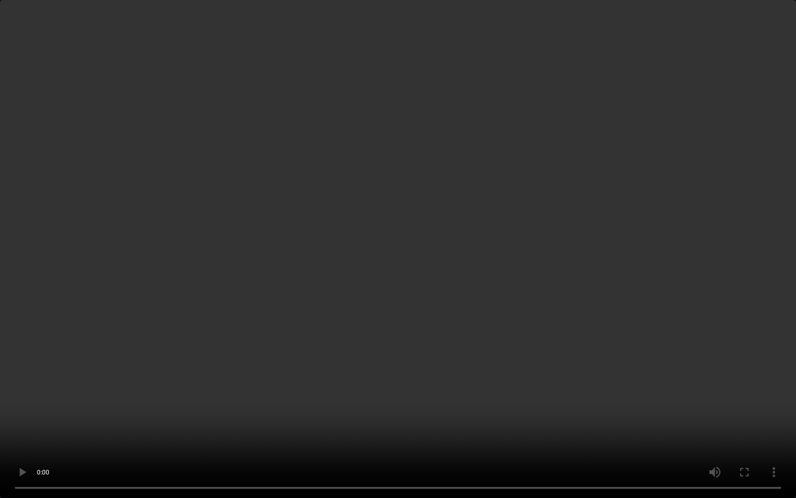
click at [623, 251] on video at bounding box center [398, 249] width 796 height 498
